Goal: Transaction & Acquisition: Purchase product/service

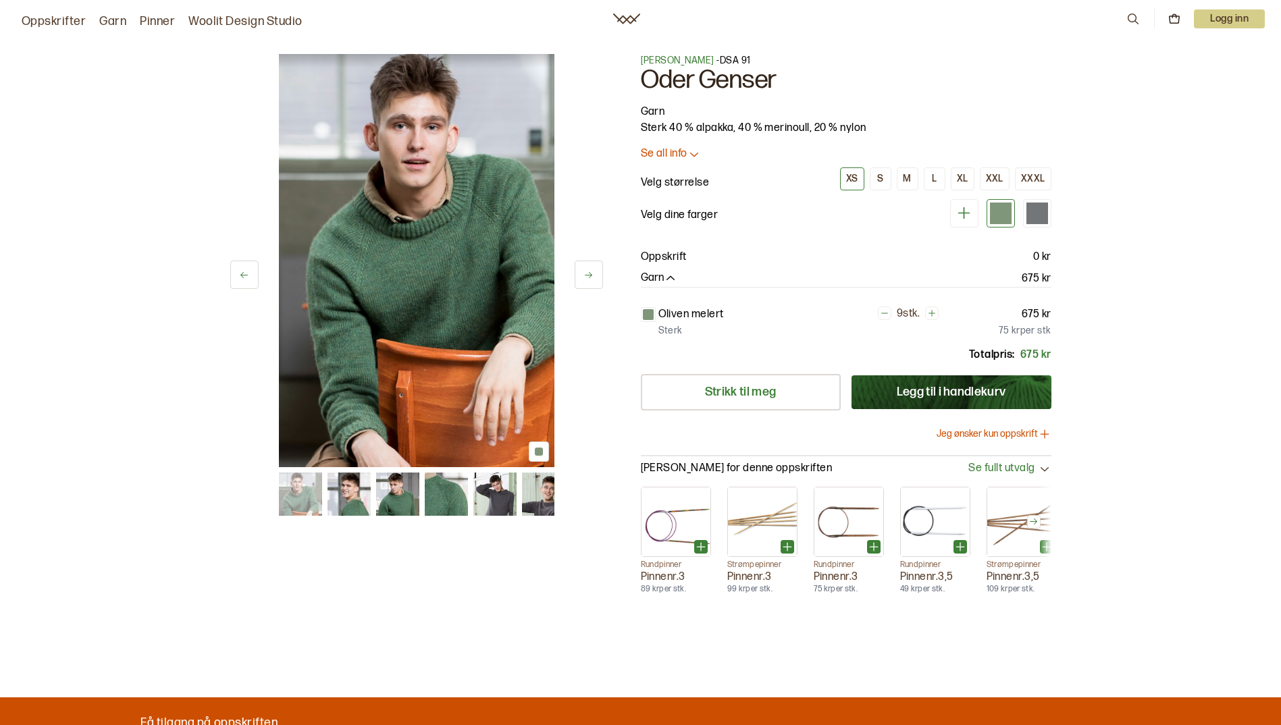
click at [419, 289] on img at bounding box center [416, 260] width 275 height 413
click at [934, 178] on div "L" at bounding box center [934, 179] width 5 height 12
click at [410, 277] on img at bounding box center [416, 260] width 275 height 413
click at [587, 277] on icon at bounding box center [588, 275] width 10 height 10
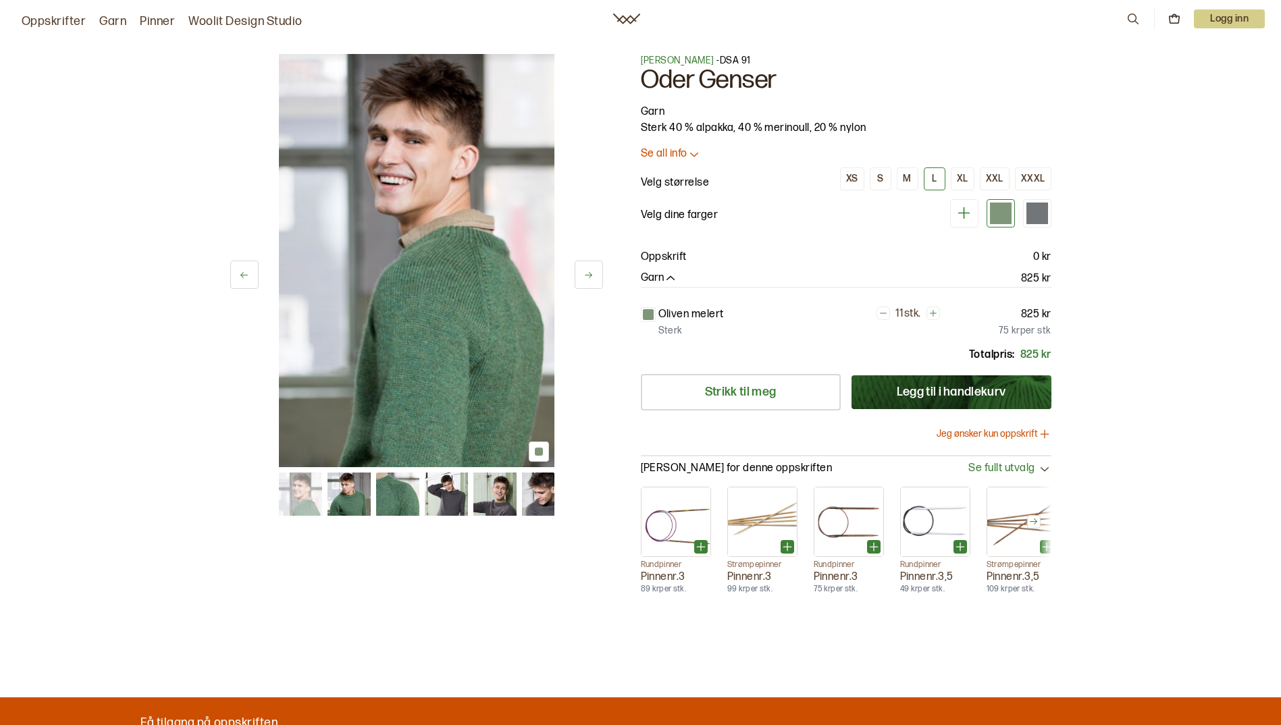
click at [587, 277] on icon at bounding box center [588, 275] width 10 height 10
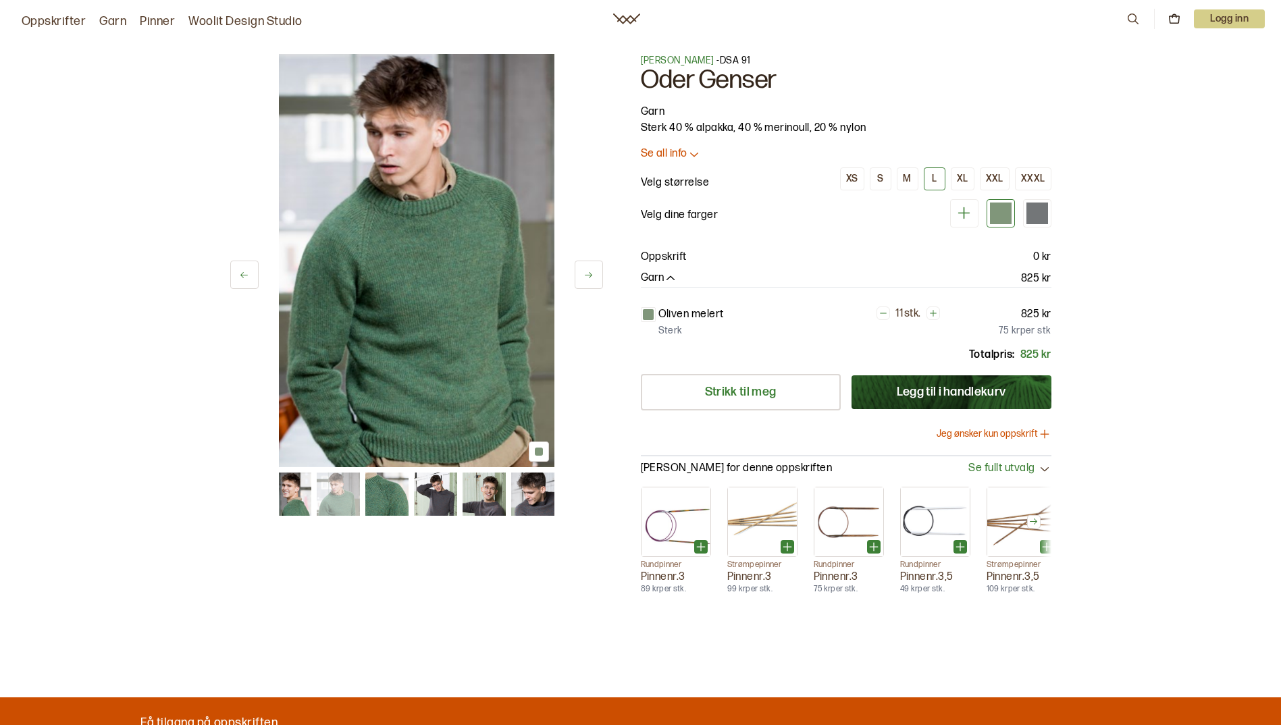
click at [587, 277] on icon at bounding box center [588, 275] width 10 height 10
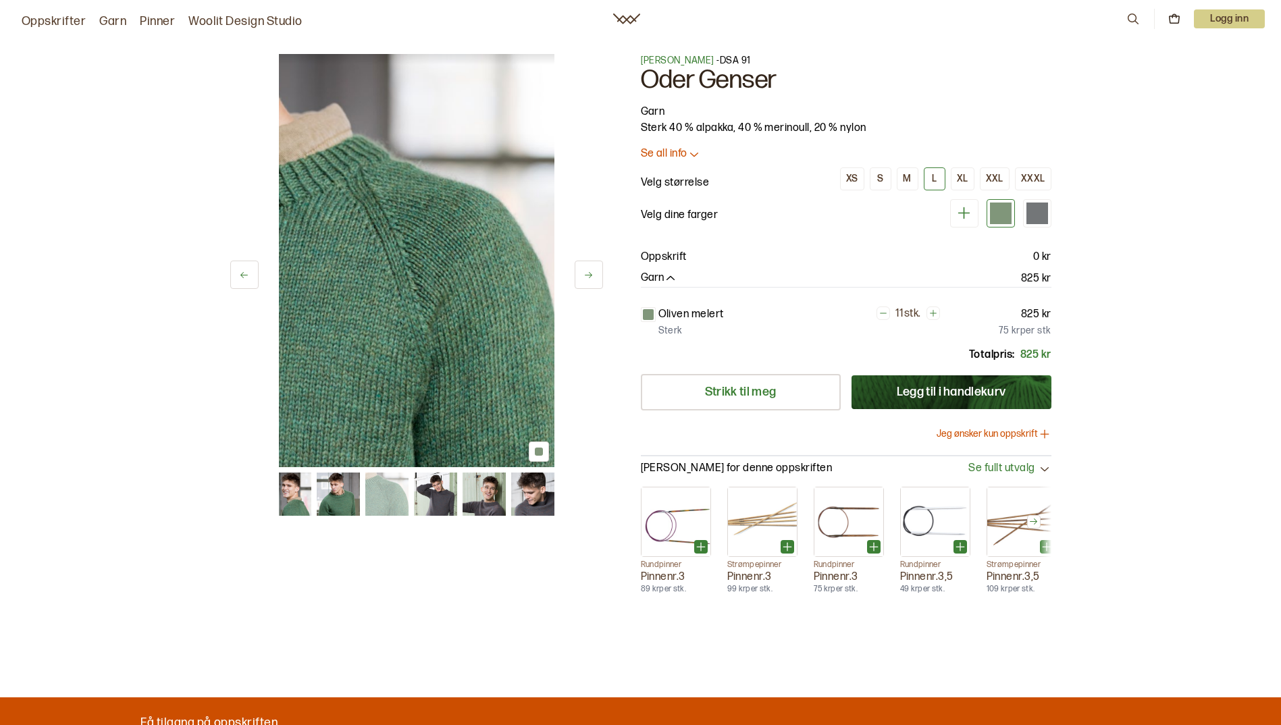
click at [587, 277] on icon at bounding box center [588, 275] width 10 height 10
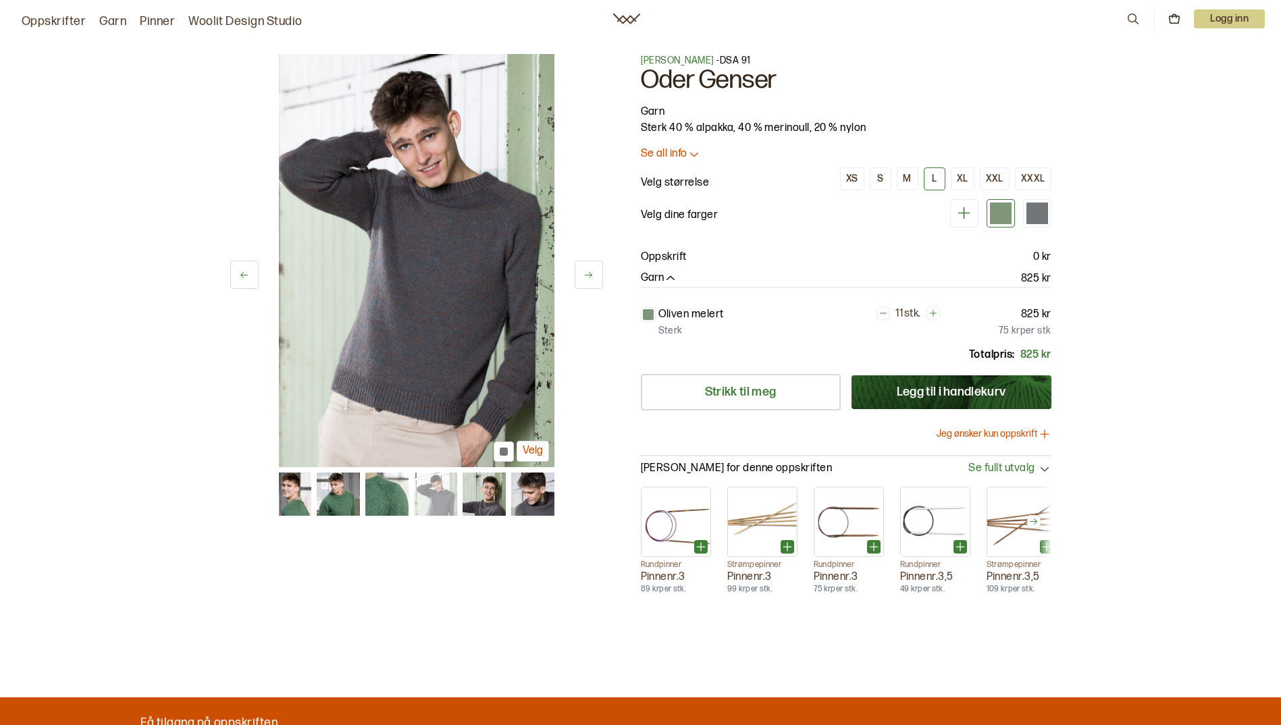
click at [587, 277] on icon at bounding box center [588, 275] width 10 height 10
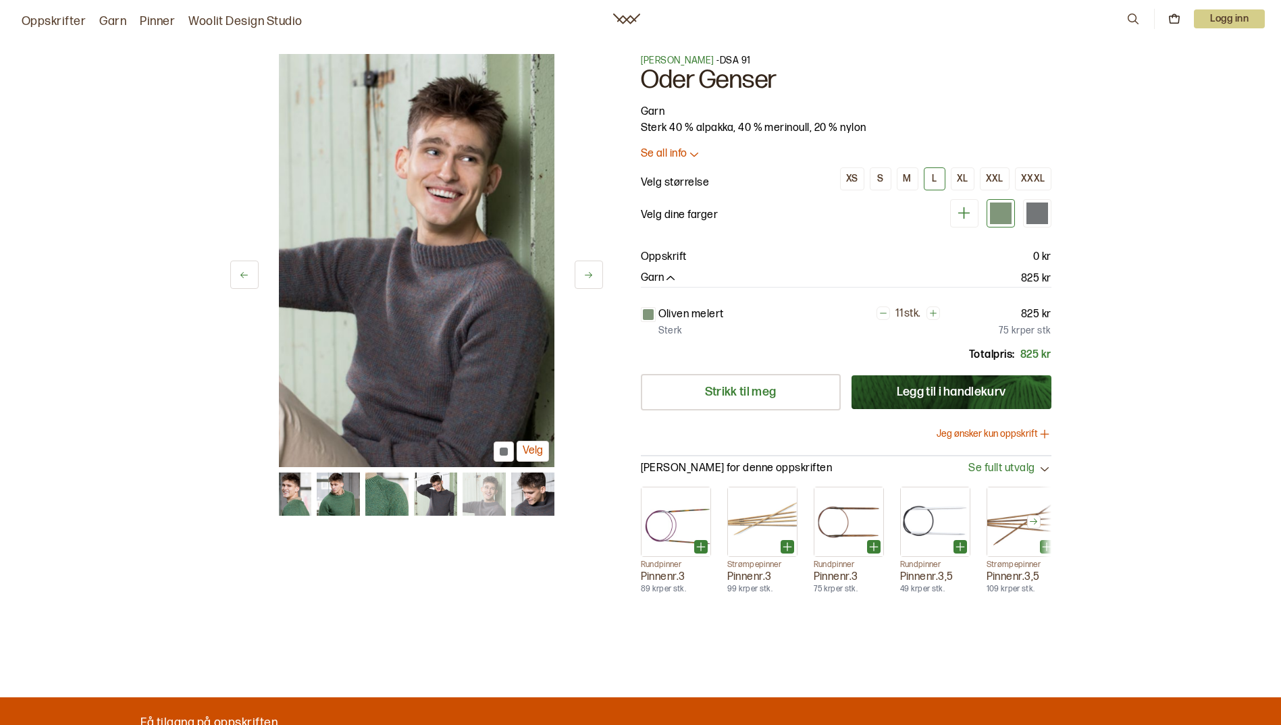
click at [587, 277] on icon at bounding box center [588, 275] width 10 height 10
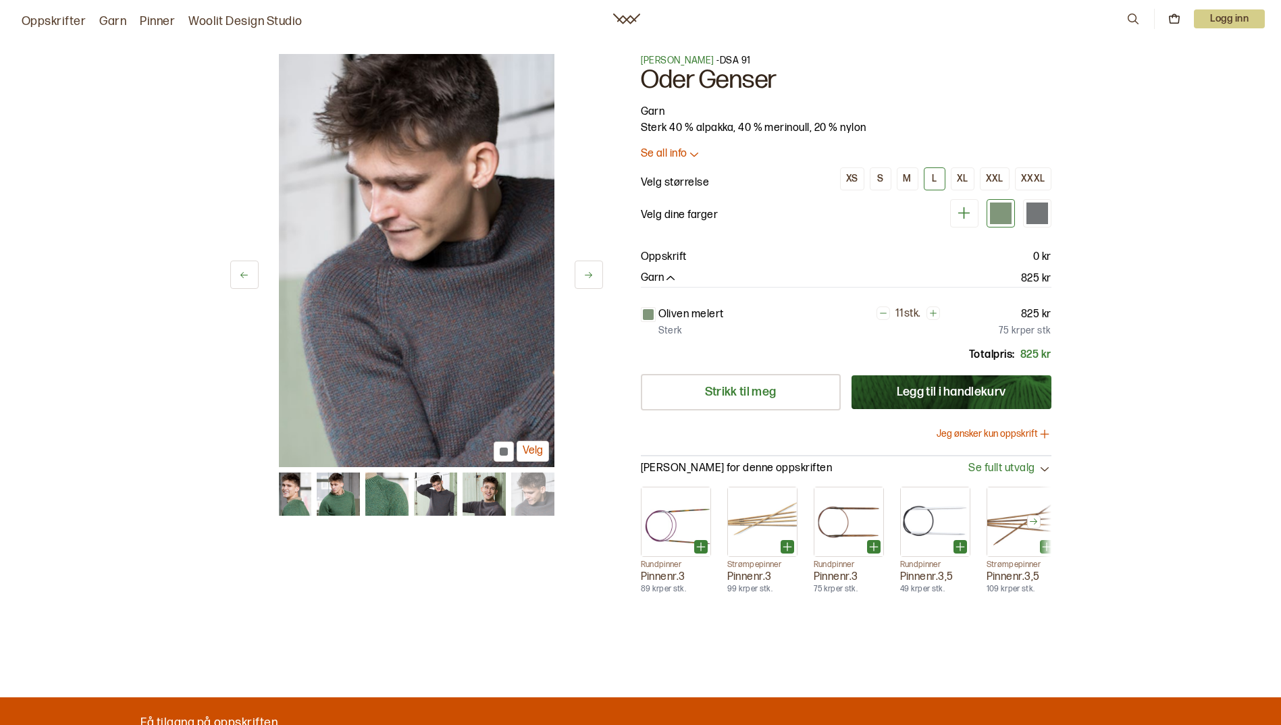
click at [587, 277] on icon at bounding box center [588, 275] width 10 height 10
